Goal: Information Seeking & Learning: Check status

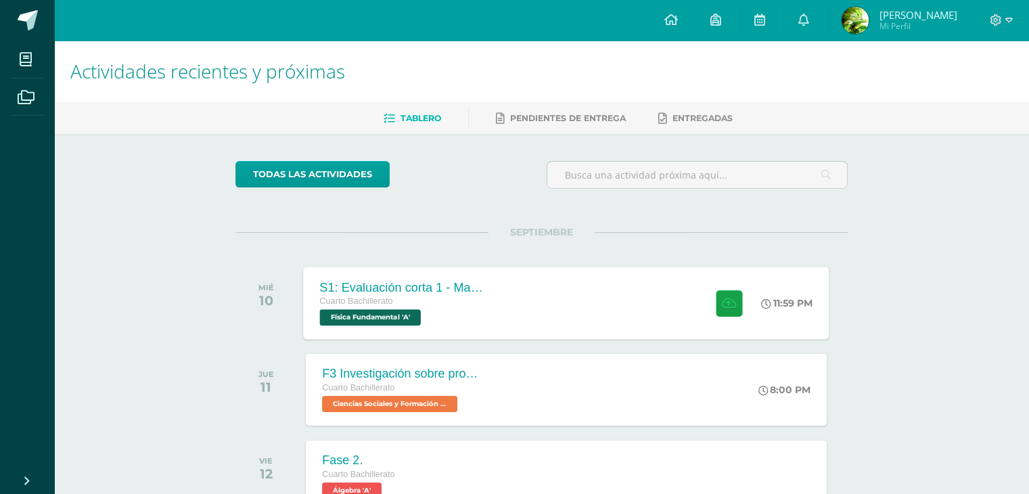
click at [429, 300] on div "Cuarto Bachillerato" at bounding box center [402, 301] width 164 height 15
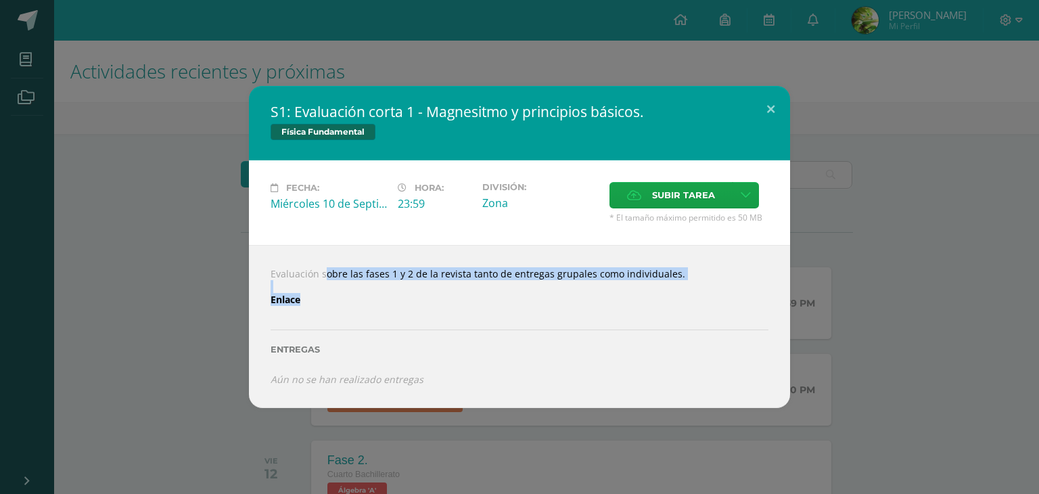
drag, startPoint x: 304, startPoint y: 272, endPoint x: 563, endPoint y: 298, distance: 259.7
click at [563, 298] on div "Evaluación sobre las fases 1 y 2 de la revista tanto de entregas grupales como …" at bounding box center [519, 326] width 541 height 162
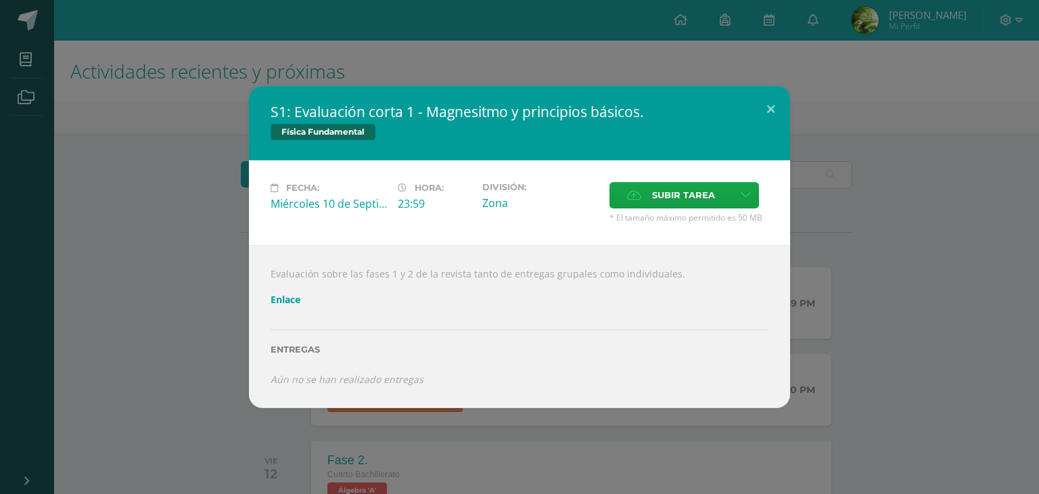
click at [285, 299] on link "Enlace" at bounding box center [286, 299] width 30 height 13
click at [624, 64] on div "S1: Evaluación corta 1 - Magnesitmo y principios básicos. Física Fundamental Fe…" at bounding box center [519, 247] width 1039 height 494
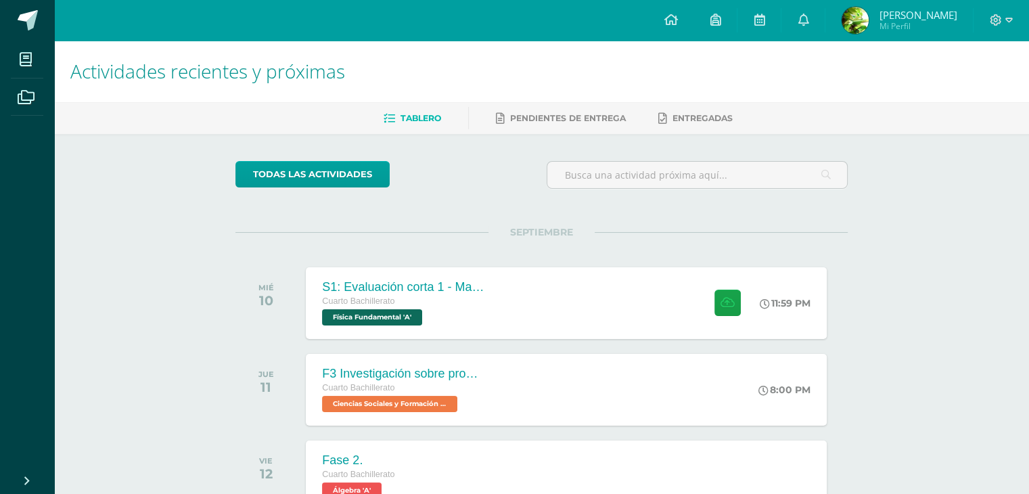
click at [904, 18] on span "[PERSON_NAME]" at bounding box center [918, 15] width 78 height 14
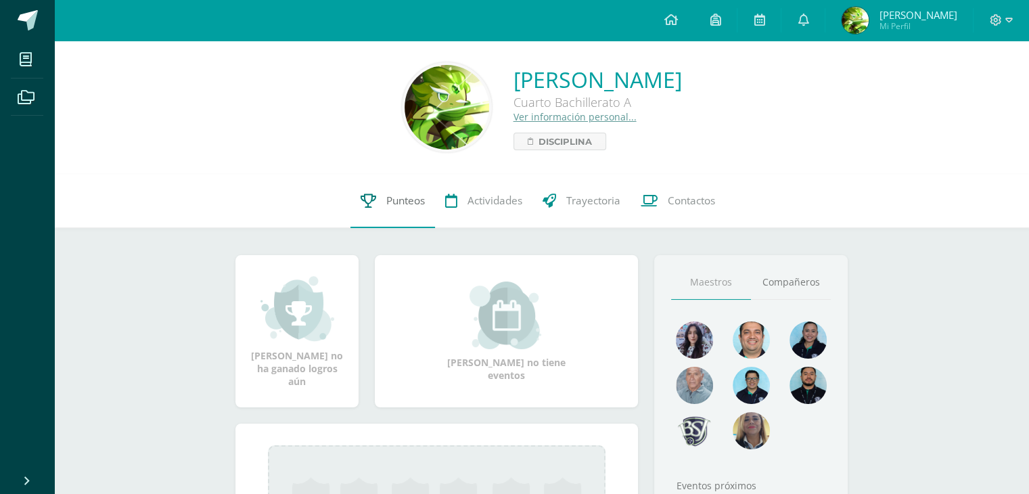
click at [400, 209] on link "Punteos" at bounding box center [392, 201] width 85 height 54
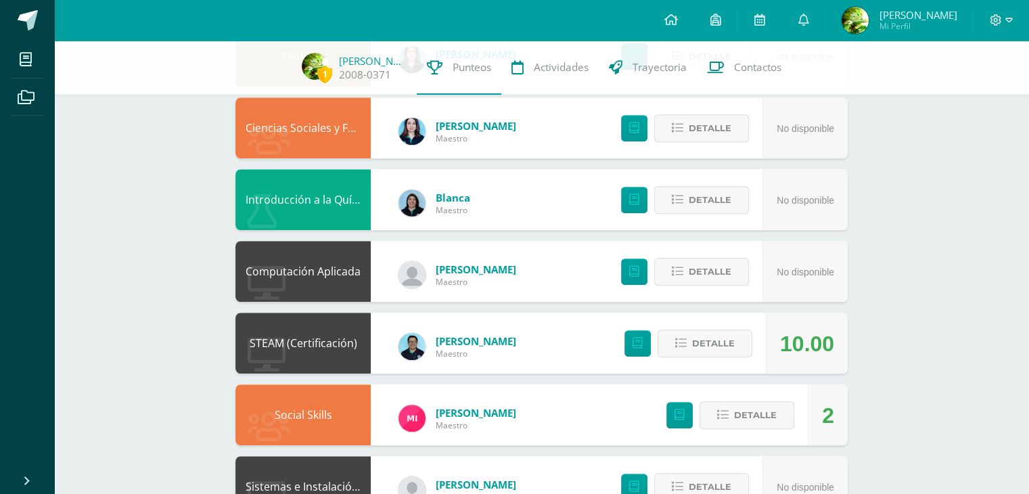
scroll to position [1097, 0]
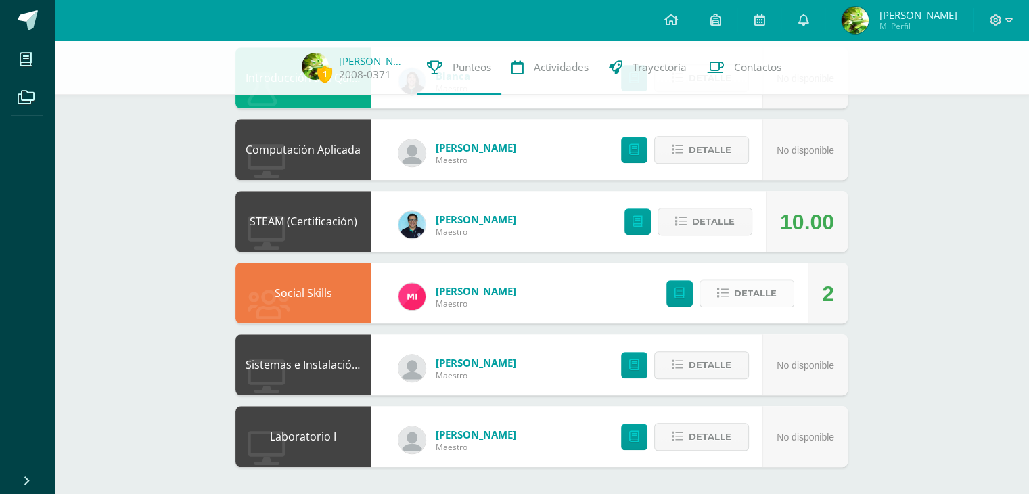
click at [751, 298] on span "Detalle" at bounding box center [755, 293] width 43 height 25
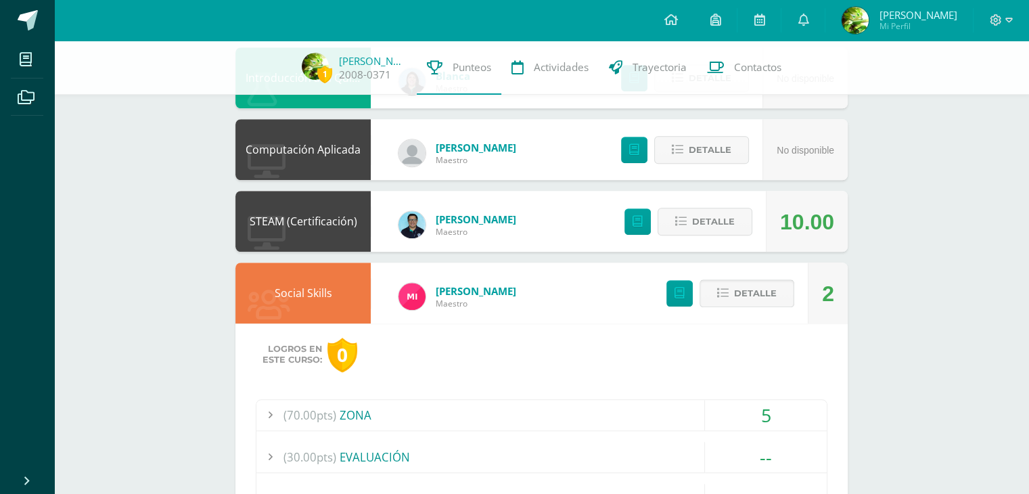
click at [750, 294] on span "Detalle" at bounding box center [755, 293] width 43 height 25
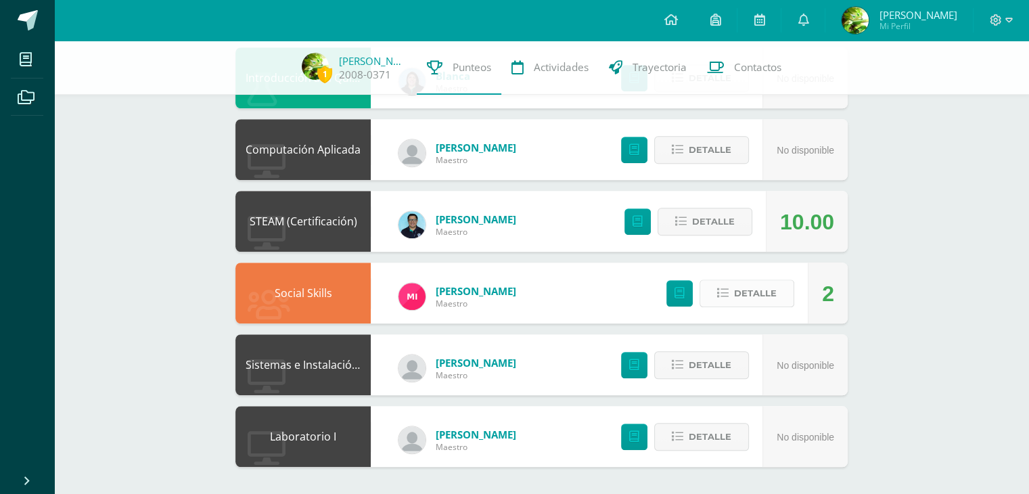
click at [750, 294] on span "Detalle" at bounding box center [755, 293] width 43 height 25
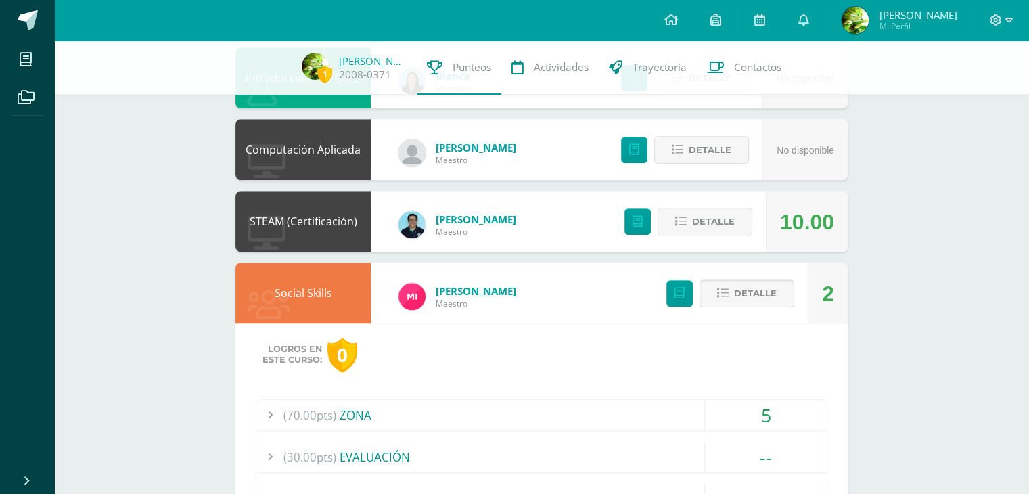
click at [750, 294] on span "Detalle" at bounding box center [755, 293] width 43 height 25
